Goal: Navigation & Orientation: Find specific page/section

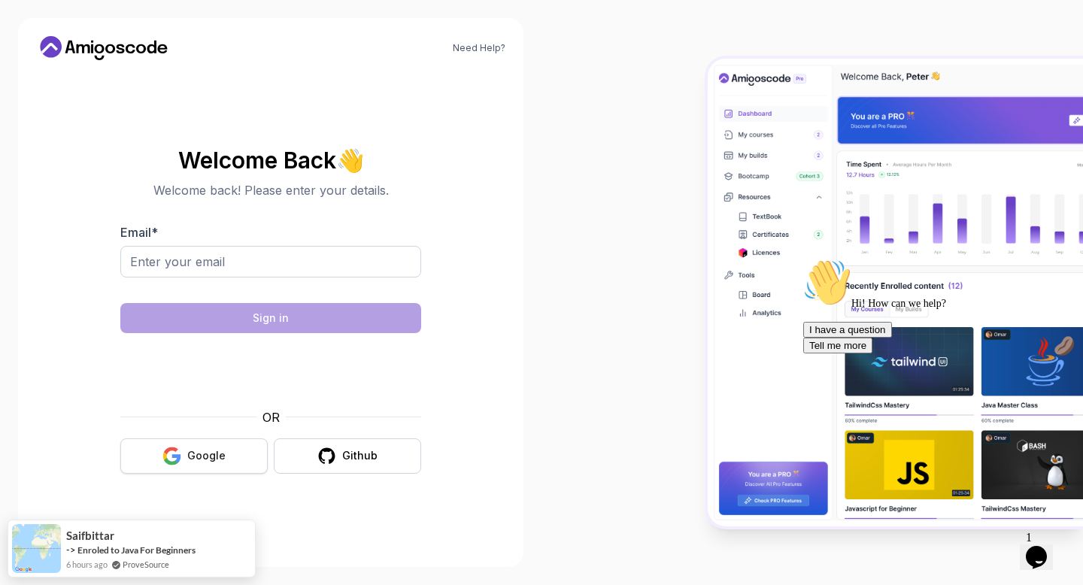
click at [221, 454] on div "Google" at bounding box center [206, 455] width 38 height 15
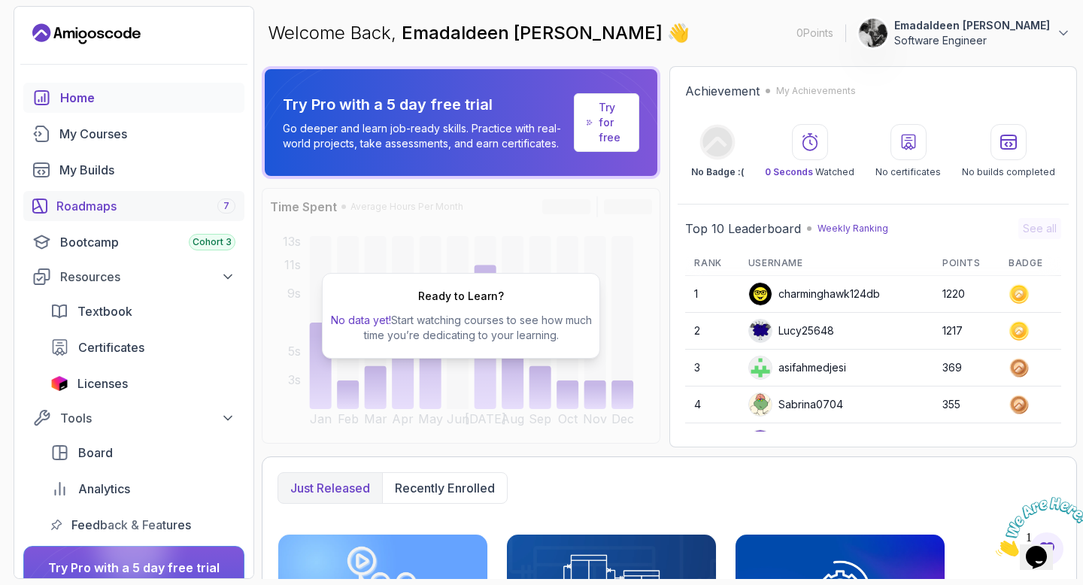
click at [151, 201] on div "Roadmaps 7" at bounding box center [145, 206] width 179 height 18
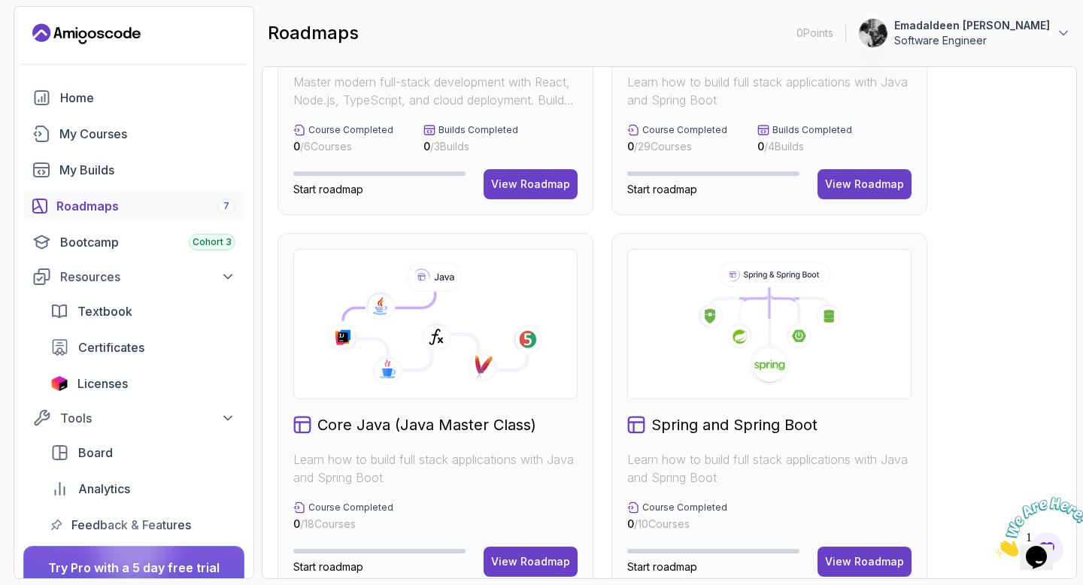
scroll to position [20, 0]
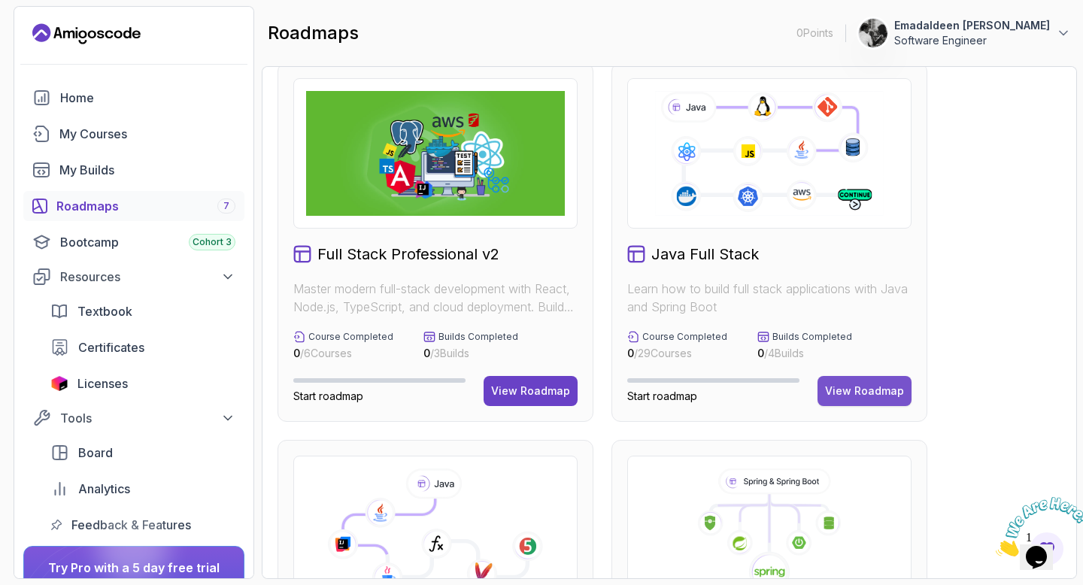
click at [875, 397] on div "View Roadmap" at bounding box center [864, 391] width 79 height 15
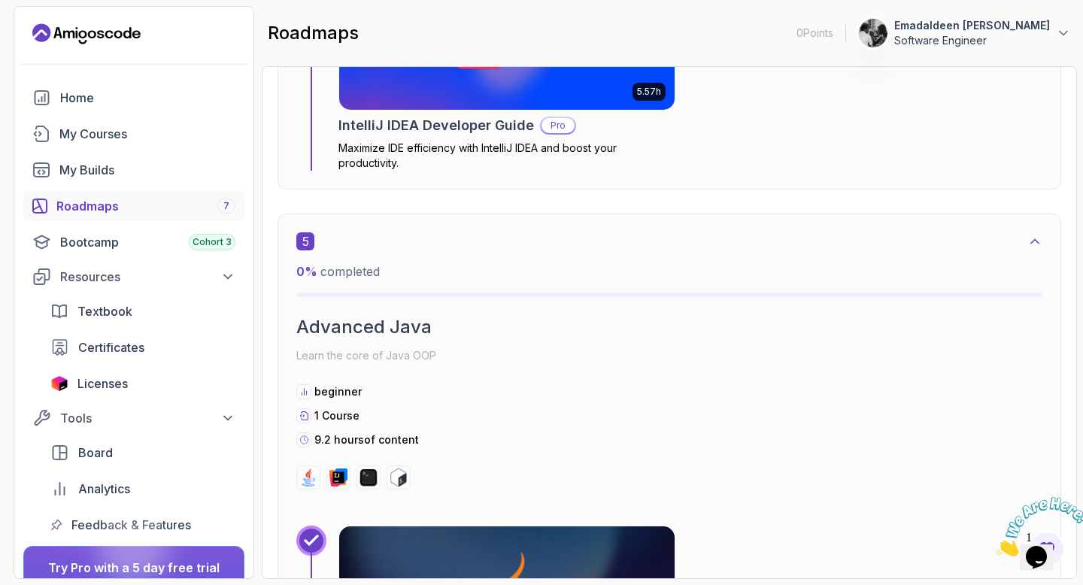
scroll to position [3021, 0]
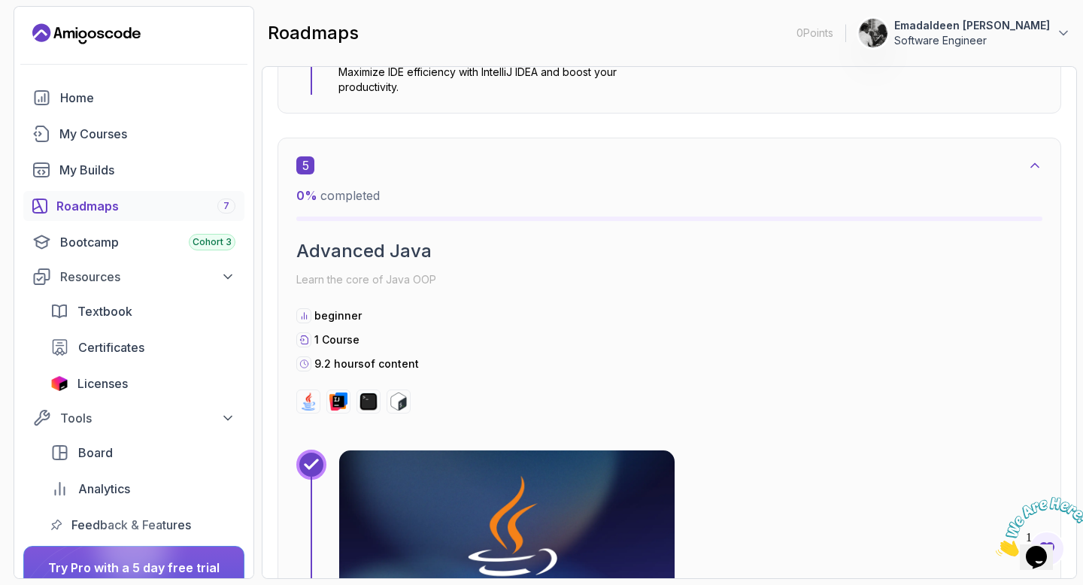
click at [600, 348] on div "beginner 1 Course 9.2 hours of content" at bounding box center [669, 339] width 746 height 63
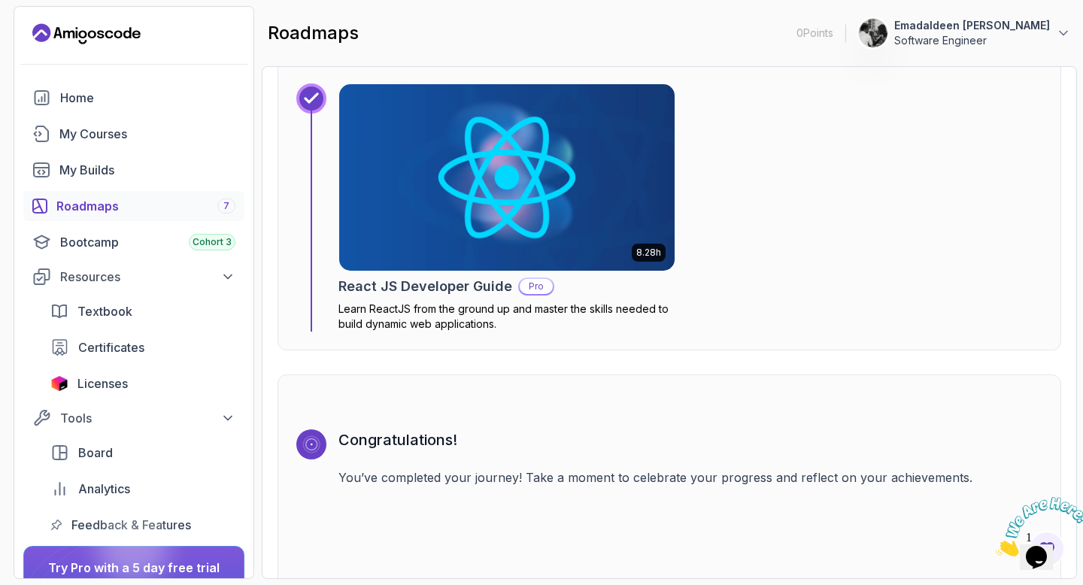
scroll to position [10754, 0]
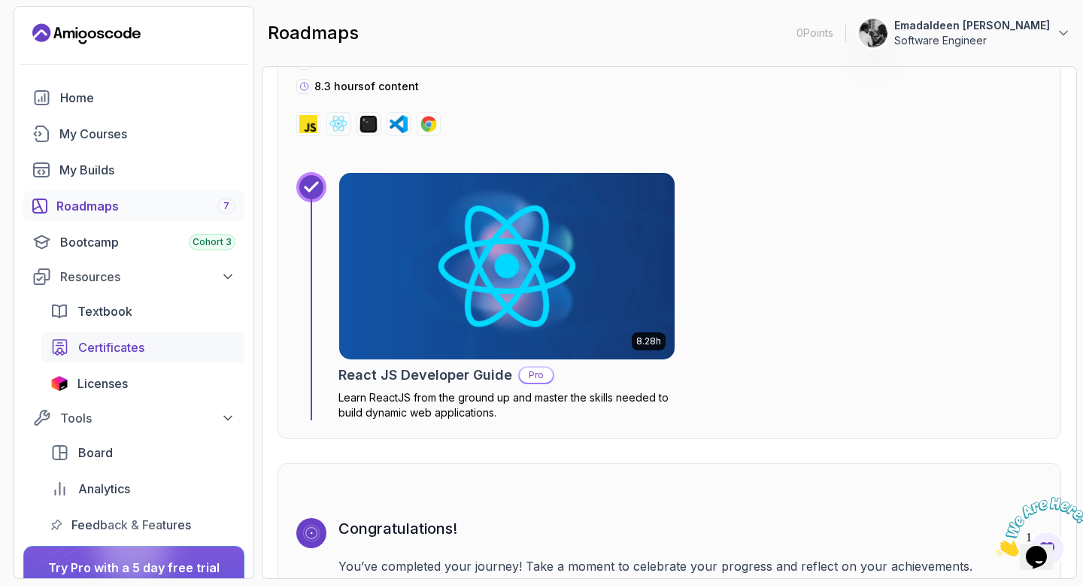
click at [95, 336] on link "Certificates" at bounding box center [142, 347] width 203 height 30
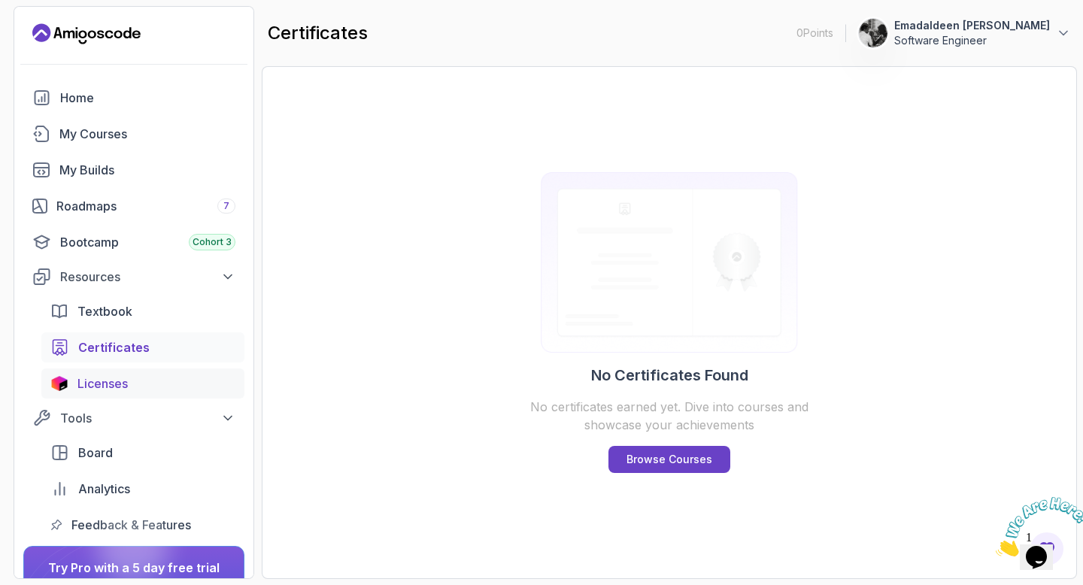
click at [115, 375] on span "Licenses" at bounding box center [102, 384] width 50 height 18
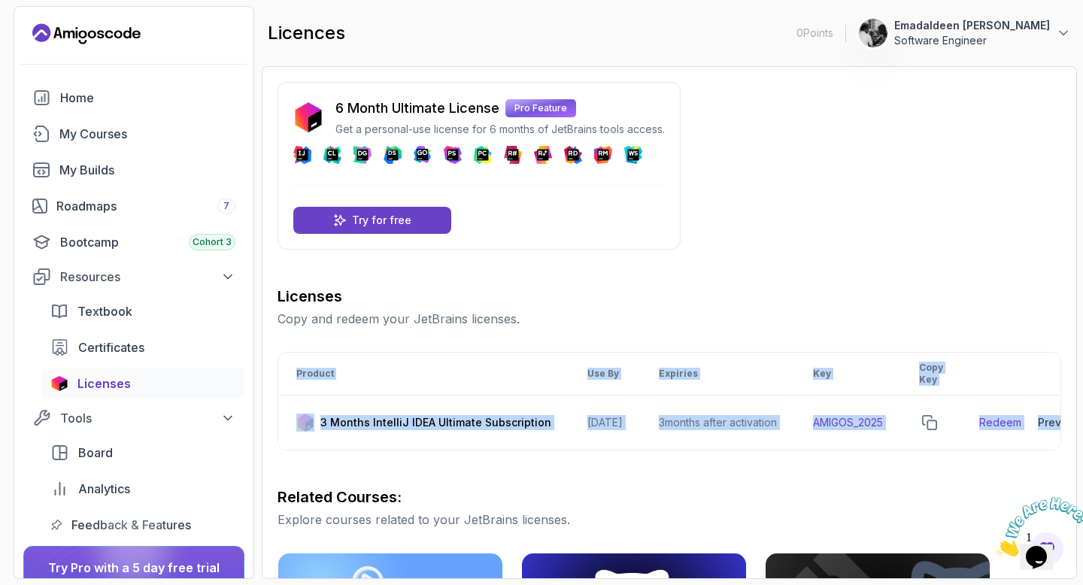
drag, startPoint x: 539, startPoint y: 465, endPoint x: 588, endPoint y: 460, distance: 49.1
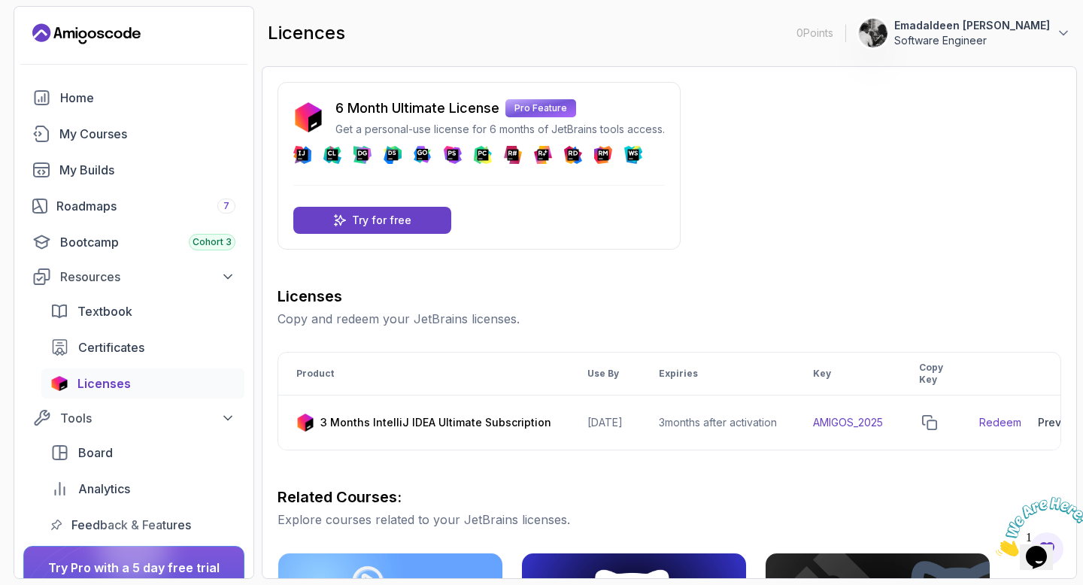
click at [755, 293] on h3 "Licenses" at bounding box center [670, 296] width 784 height 21
click at [104, 98] on div "Home" at bounding box center [147, 98] width 175 height 18
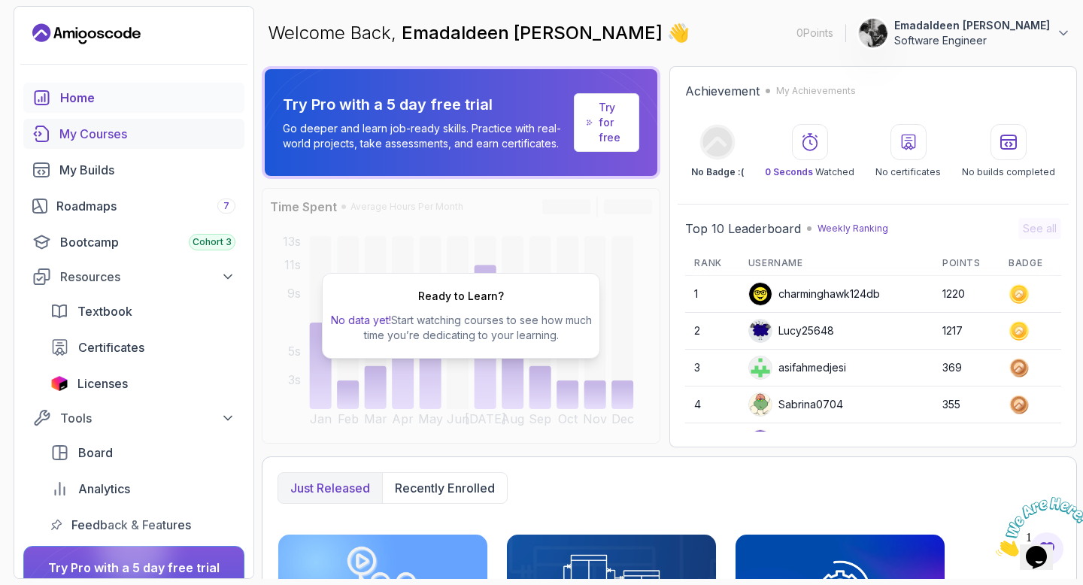
click at [92, 132] on div "My Courses" at bounding box center [147, 134] width 176 height 18
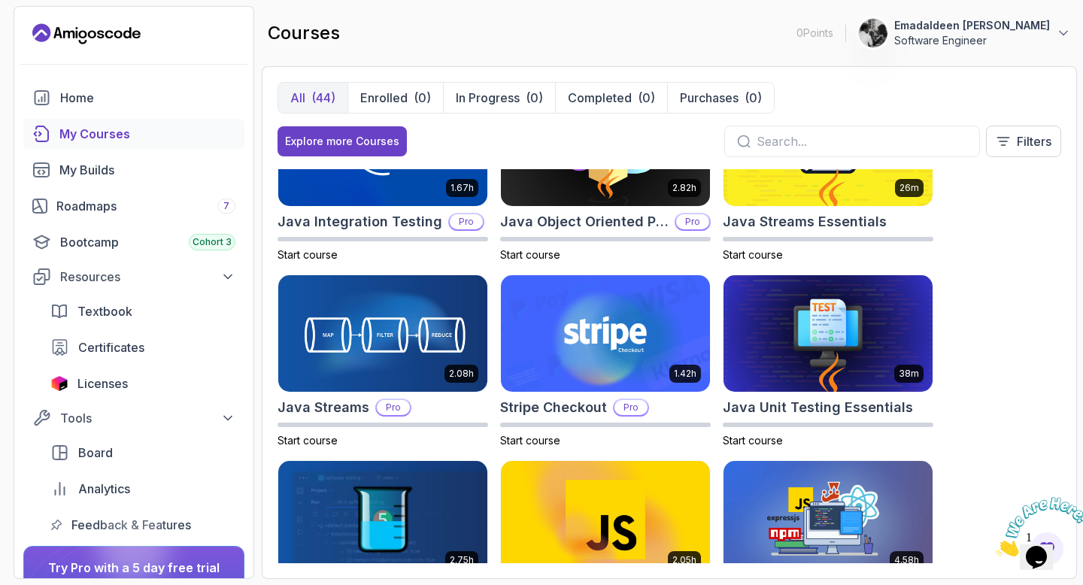
scroll to position [1239, 0]
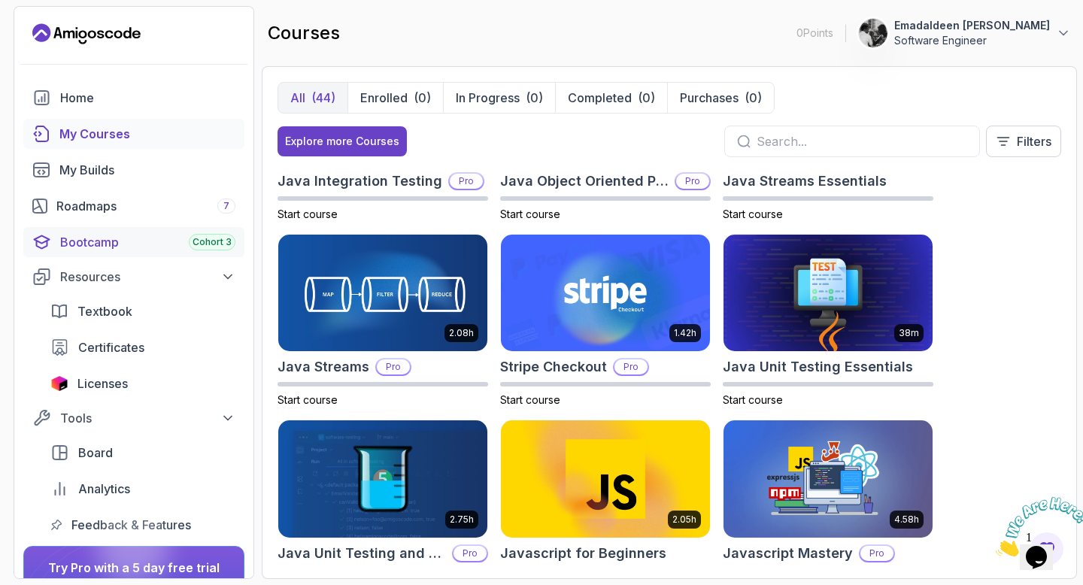
click at [109, 234] on div "Bootcamp Cohort 3" at bounding box center [147, 242] width 175 height 18
